Goal: Task Accomplishment & Management: Manage account settings

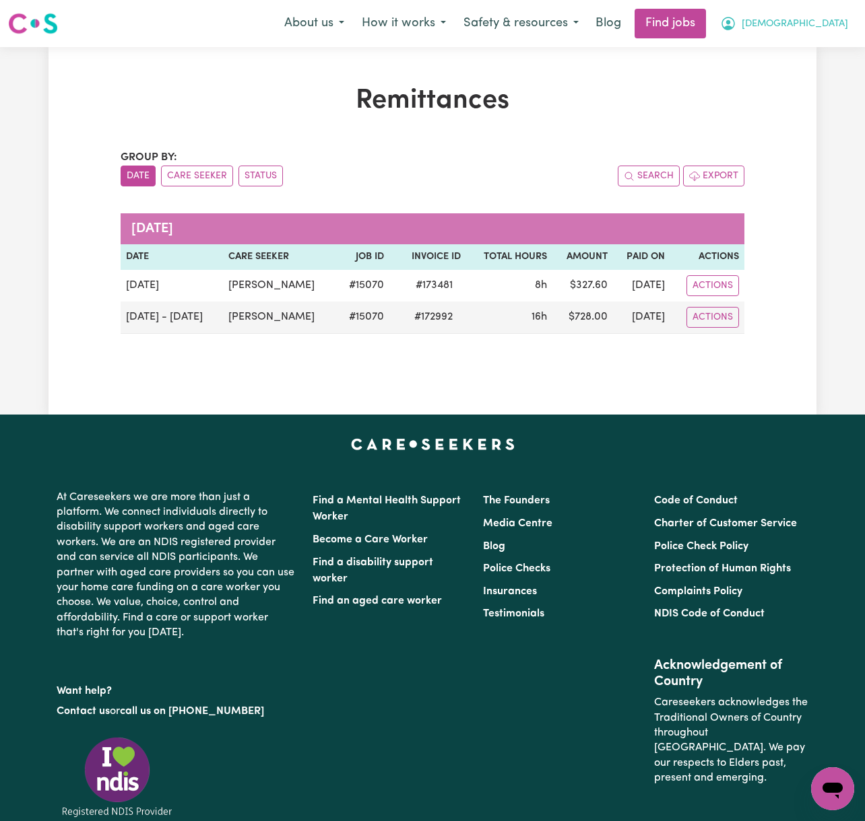
click at [831, 25] on span "[DEMOGRAPHIC_DATA]" at bounding box center [794, 24] width 106 height 15
click at [832, 105] on link "Logout" at bounding box center [802, 103] width 106 height 26
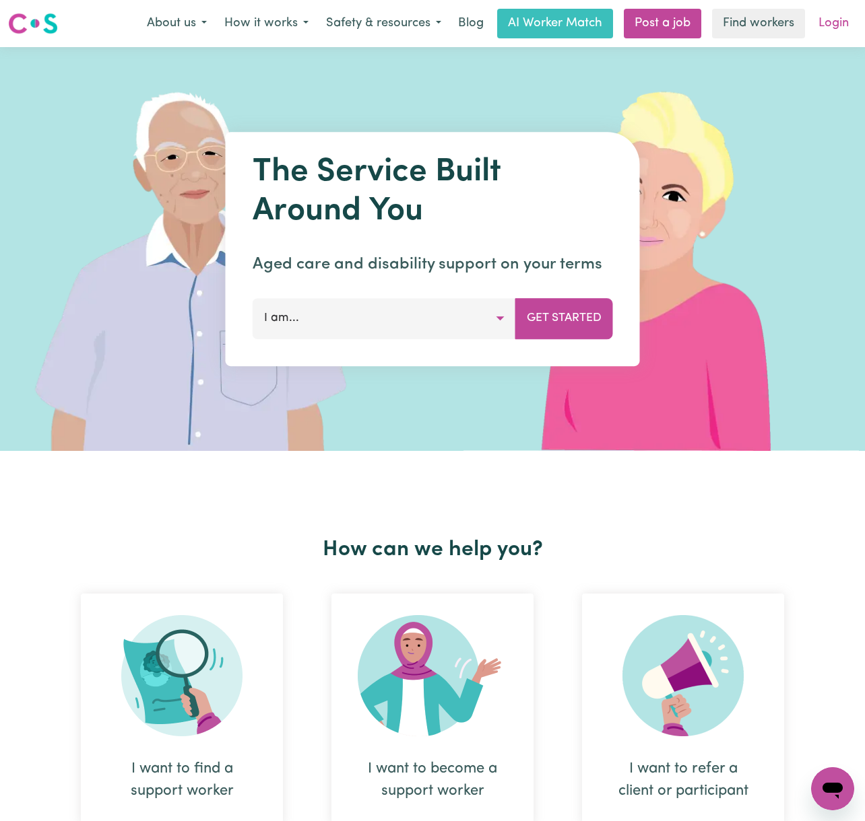
click at [831, 36] on link "Login" at bounding box center [833, 24] width 46 height 30
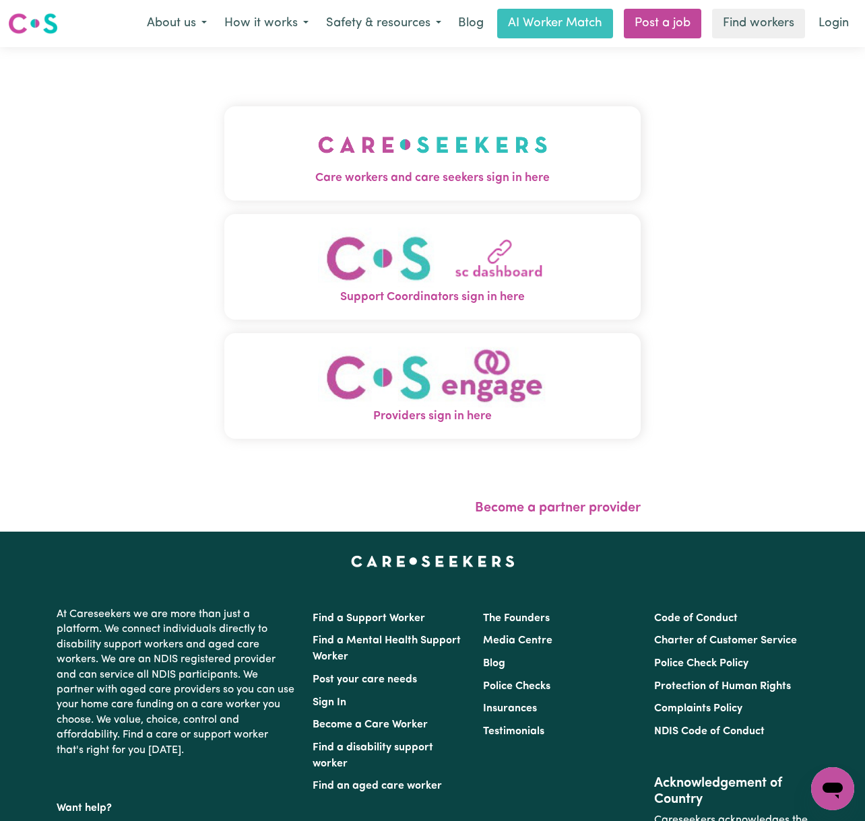
drag, startPoint x: 338, startPoint y: 108, endPoint x: 351, endPoint y: 127, distance: 22.8
click at [338, 108] on button "Care workers and care seekers sign in here" at bounding box center [432, 153] width 416 height 94
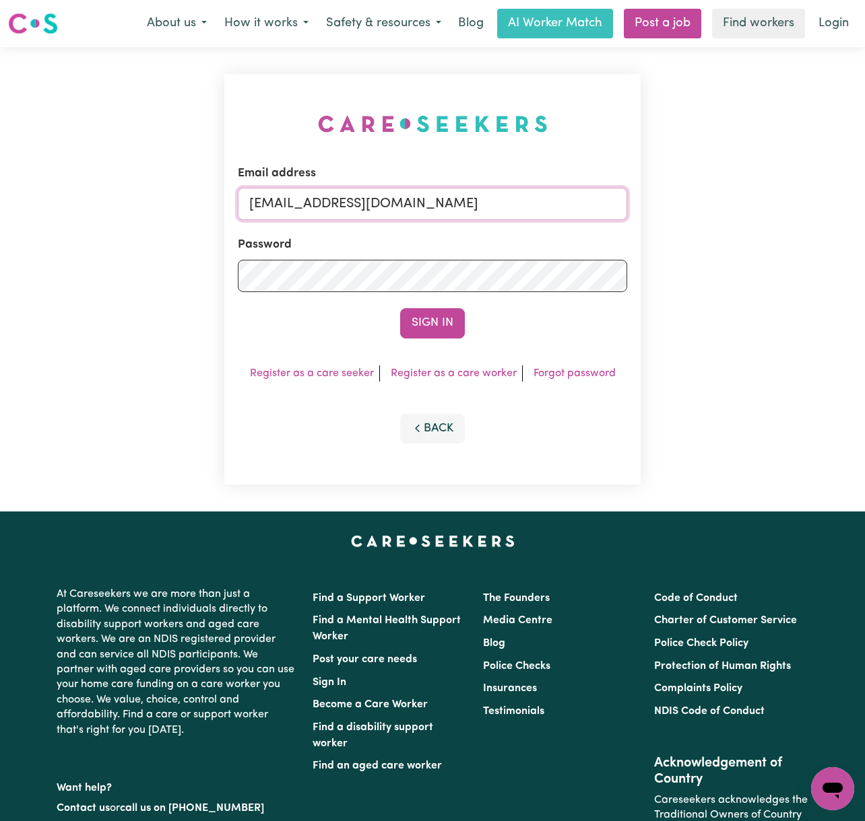
click at [343, 200] on input "[EMAIL_ADDRESS][DOMAIN_NAME]" at bounding box center [432, 204] width 389 height 32
drag, startPoint x: 365, startPoint y: 205, endPoint x: 588, endPoint y: 205, distance: 222.9
click at [588, 205] on input "[EMAIL_ADDRESS][DOMAIN_NAME]" at bounding box center [432, 204] width 389 height 32
type input "superuser~[PERSON_NAME][EMAIL_ADDRESS][DOMAIN_NAME]"
click at [400, 308] on button "Sign In" at bounding box center [432, 323] width 65 height 30
